Goal: Check status

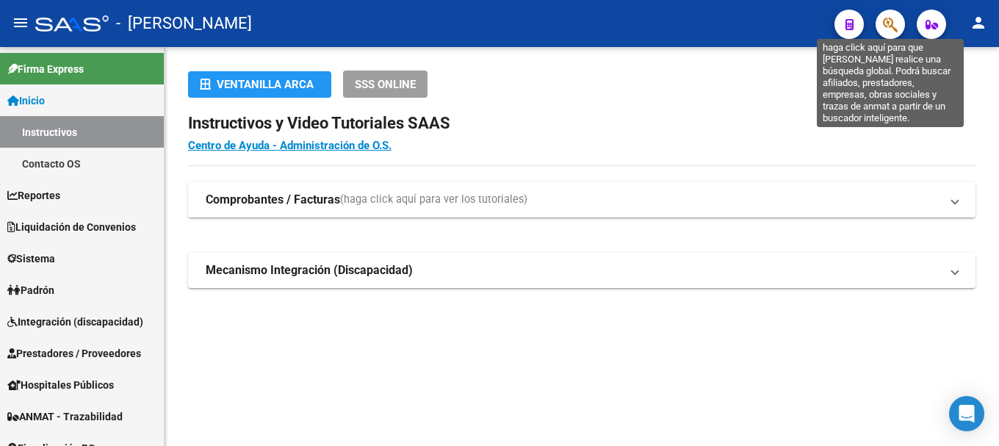
click at [885, 22] on icon "button" at bounding box center [890, 24] width 15 height 17
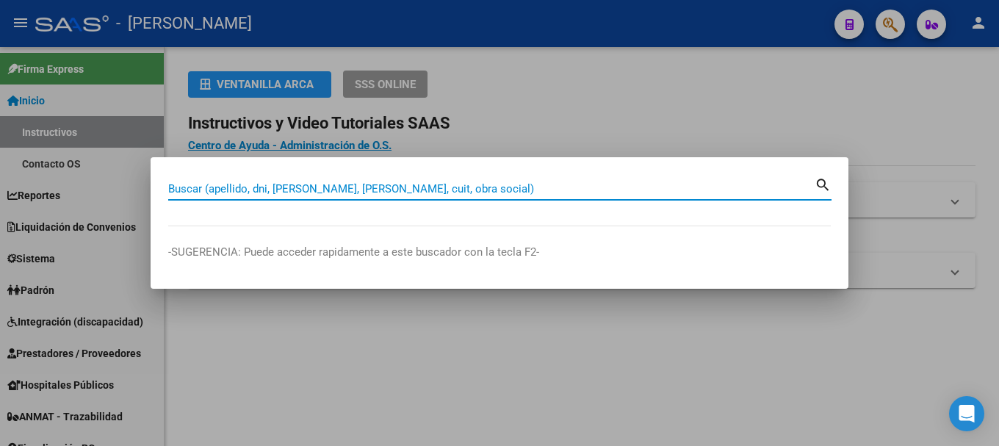
paste input "27939686571"
type input "27939686571"
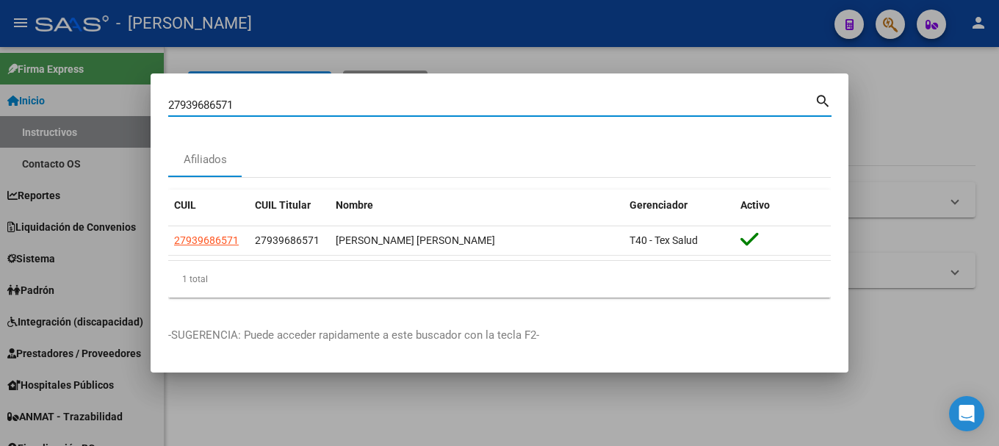
click at [905, 317] on div at bounding box center [499, 223] width 999 height 446
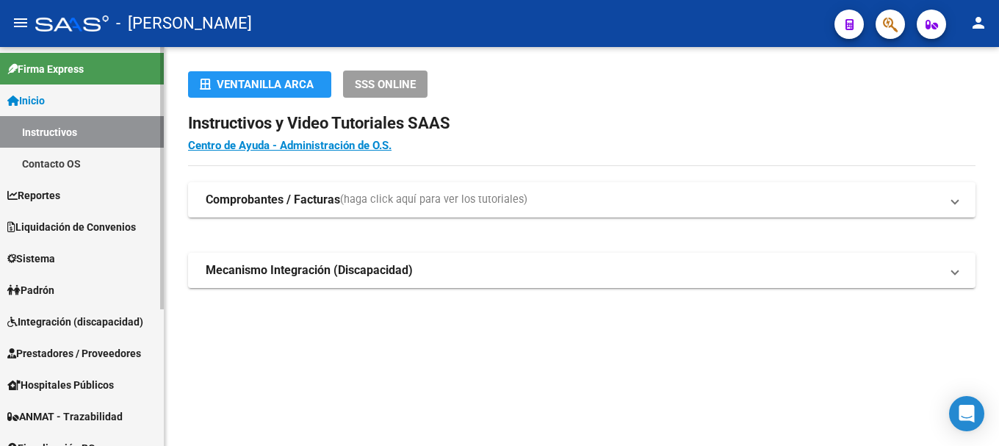
click at [70, 427] on link "ANMAT - Trazabilidad" at bounding box center [82, 416] width 164 height 32
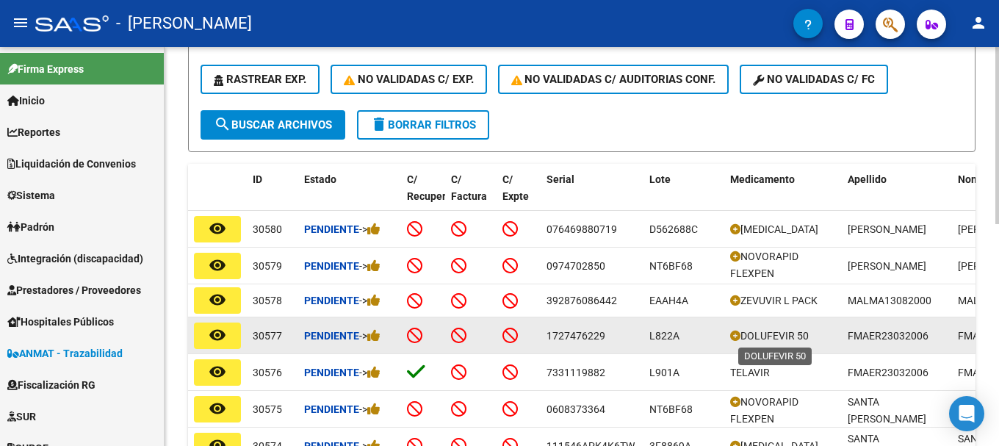
scroll to position [347, 0]
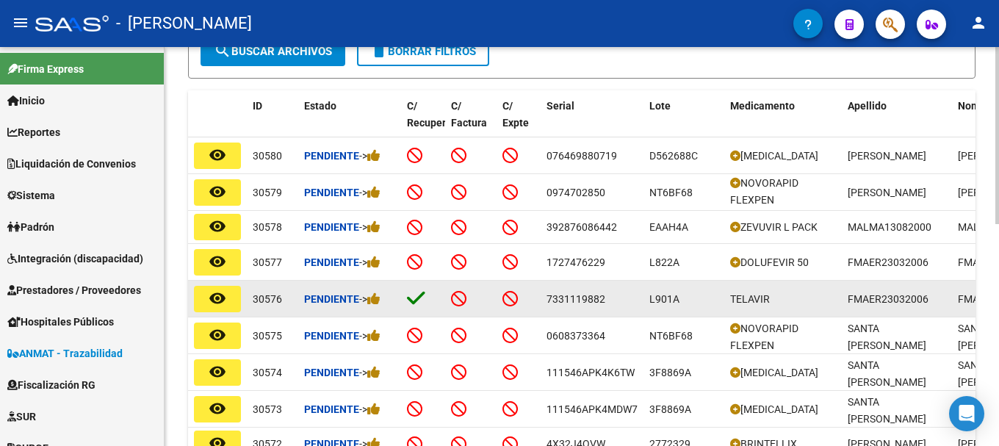
drag, startPoint x: 580, startPoint y: 294, endPoint x: 441, endPoint y: 300, distance: 139.7
click at [441, 300] on div "remove_red_eye 30576 Pendiente -> 7331119882 L901A TELAVIR FMAER23032006 FMAER2…" at bounding box center [959, 299] width 1542 height 37
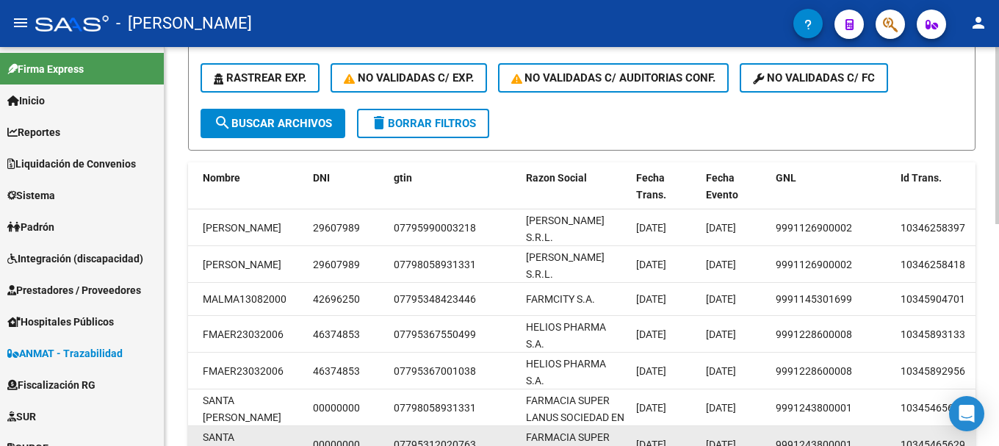
scroll to position [273, 0]
